Goal: Task Accomplishment & Management: Manage account settings

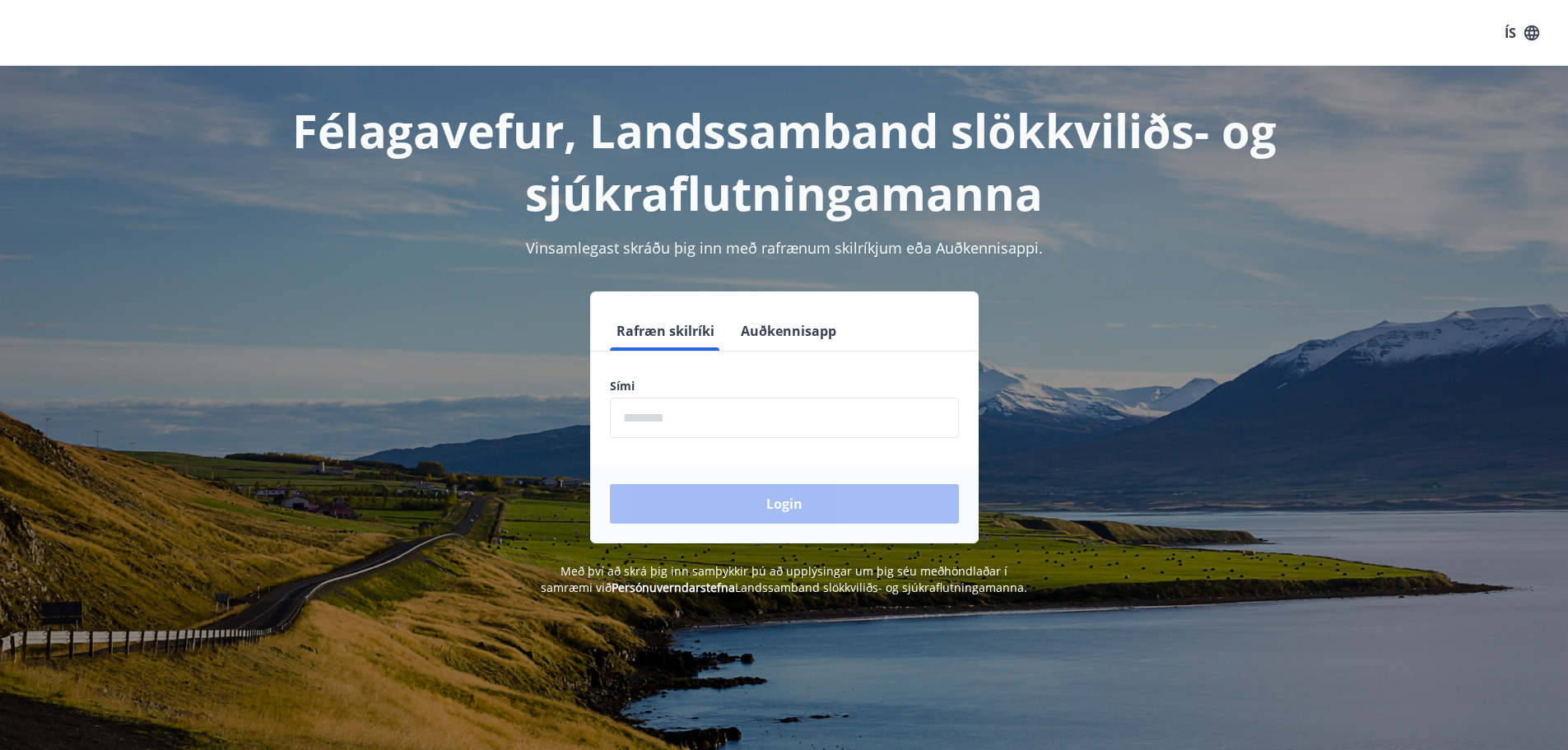
click at [681, 422] on input "phone" at bounding box center [784, 418] width 349 height 40
type input "********"
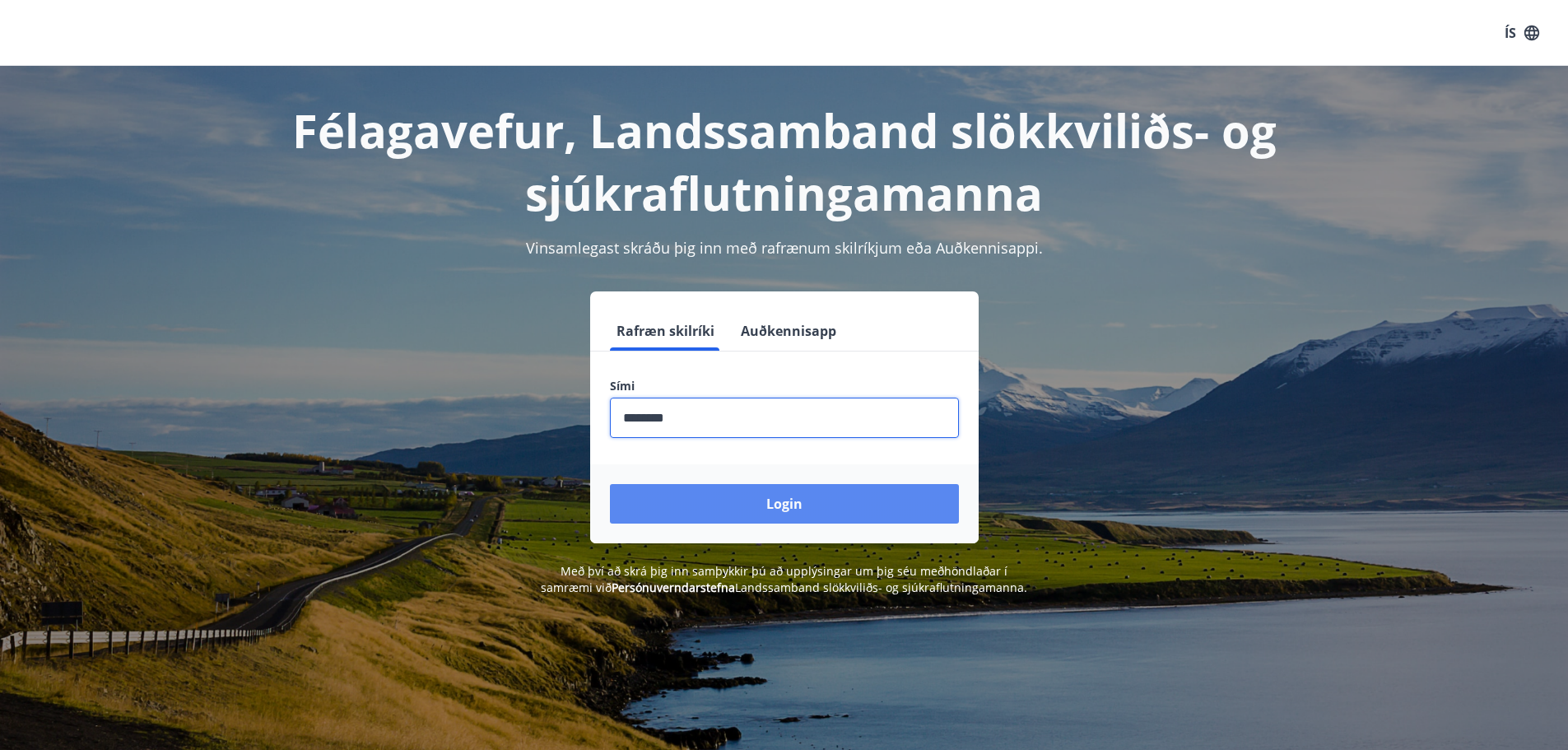
click at [731, 501] on button "Login" at bounding box center [784, 503] width 349 height 39
